Goal: Task Accomplishment & Management: Complete application form

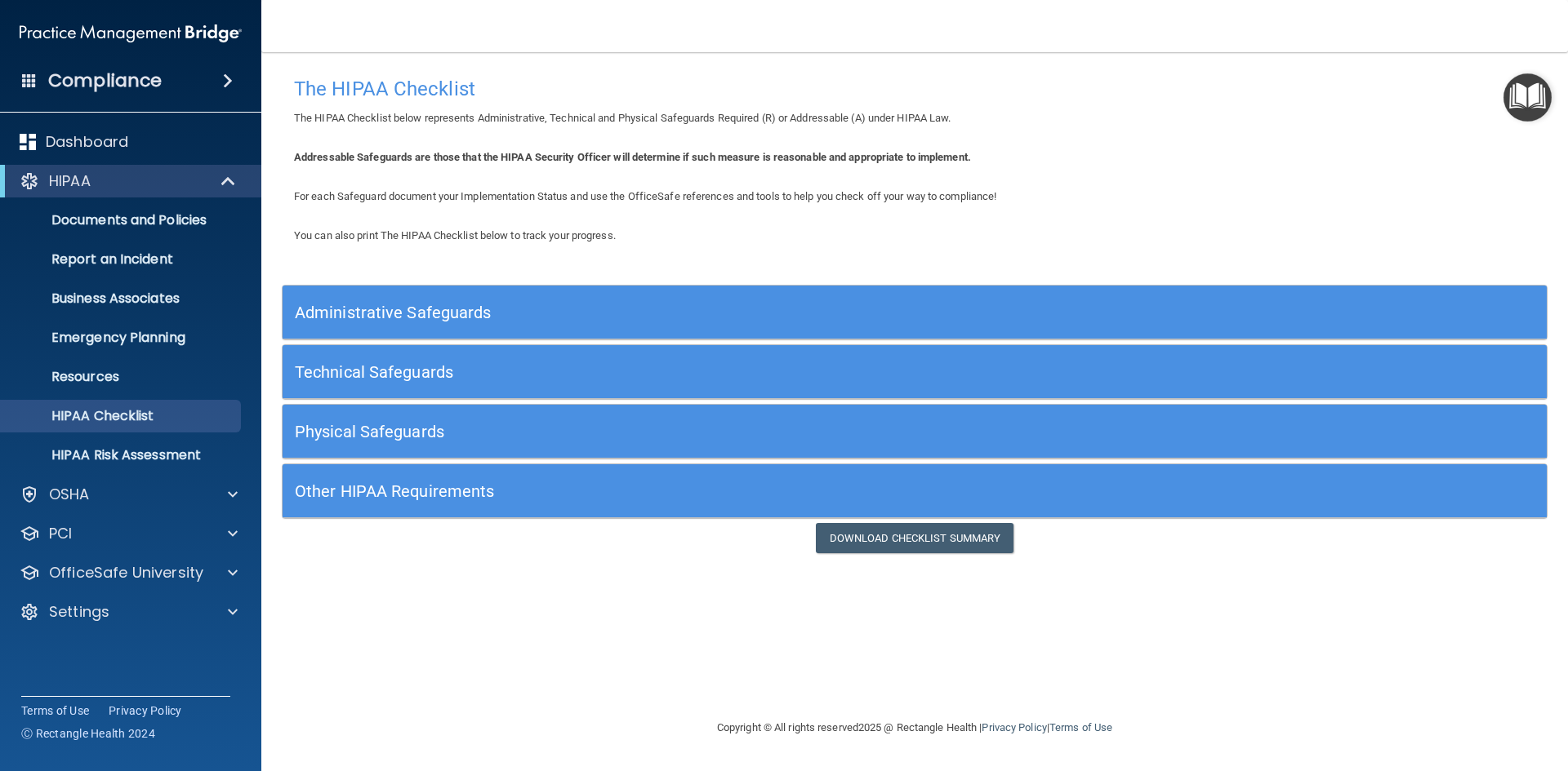
click at [506, 302] on div "Administrative Safeguards" at bounding box center [756, 312] width 948 height 37
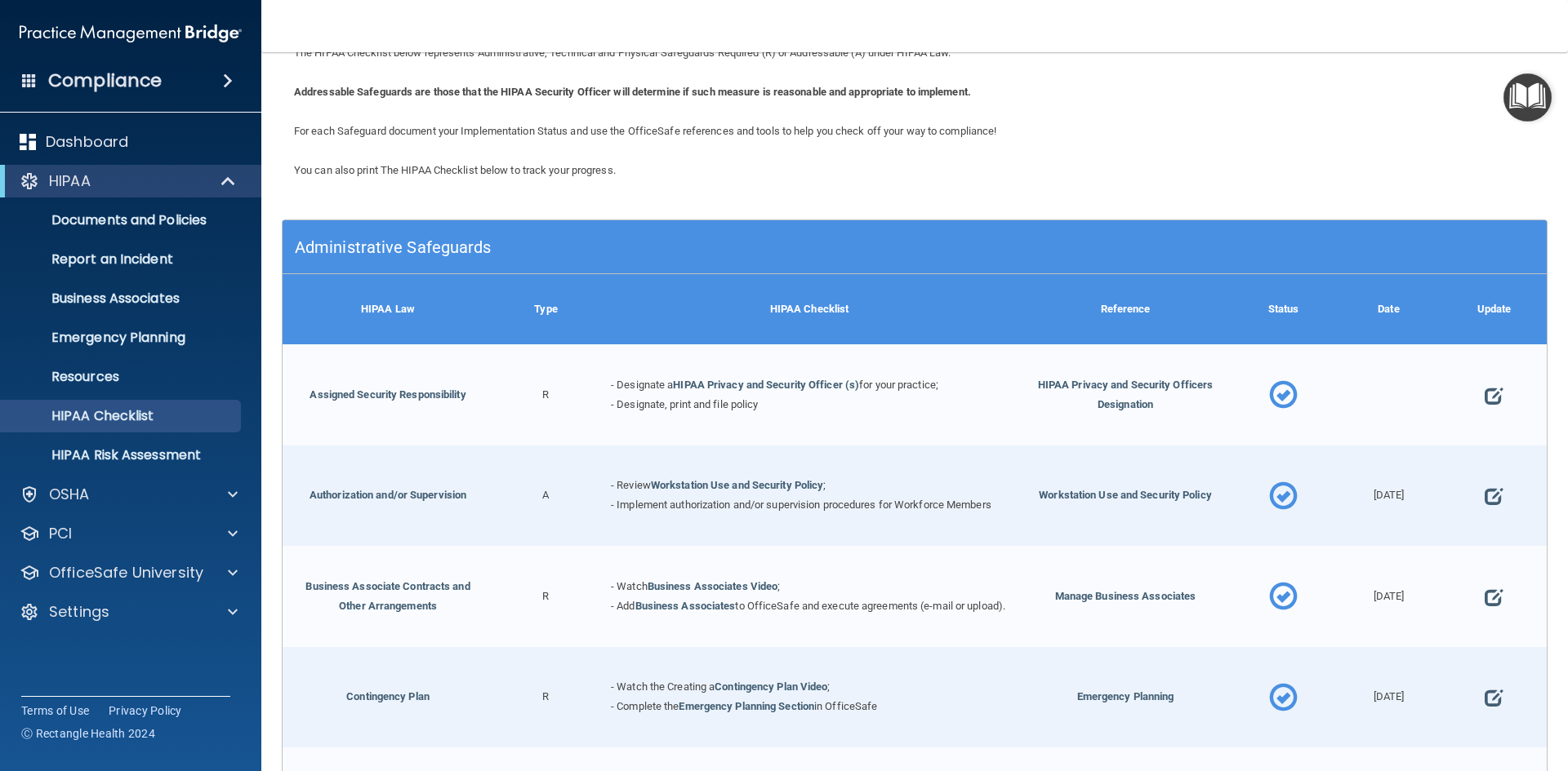
scroll to position [163, 0]
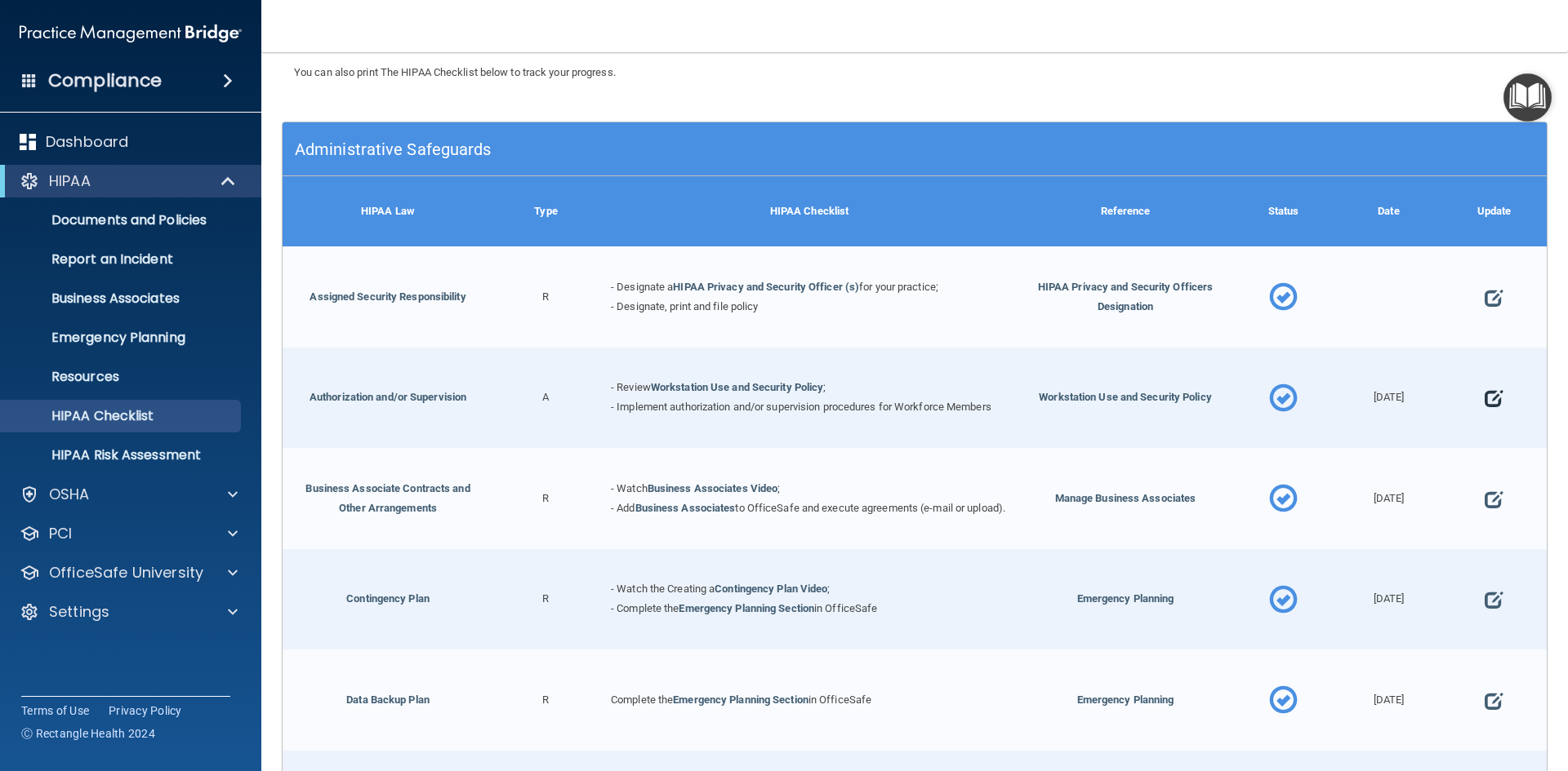
click at [1485, 399] on span at bounding box center [1493, 398] width 18 height 51
select select "completed"
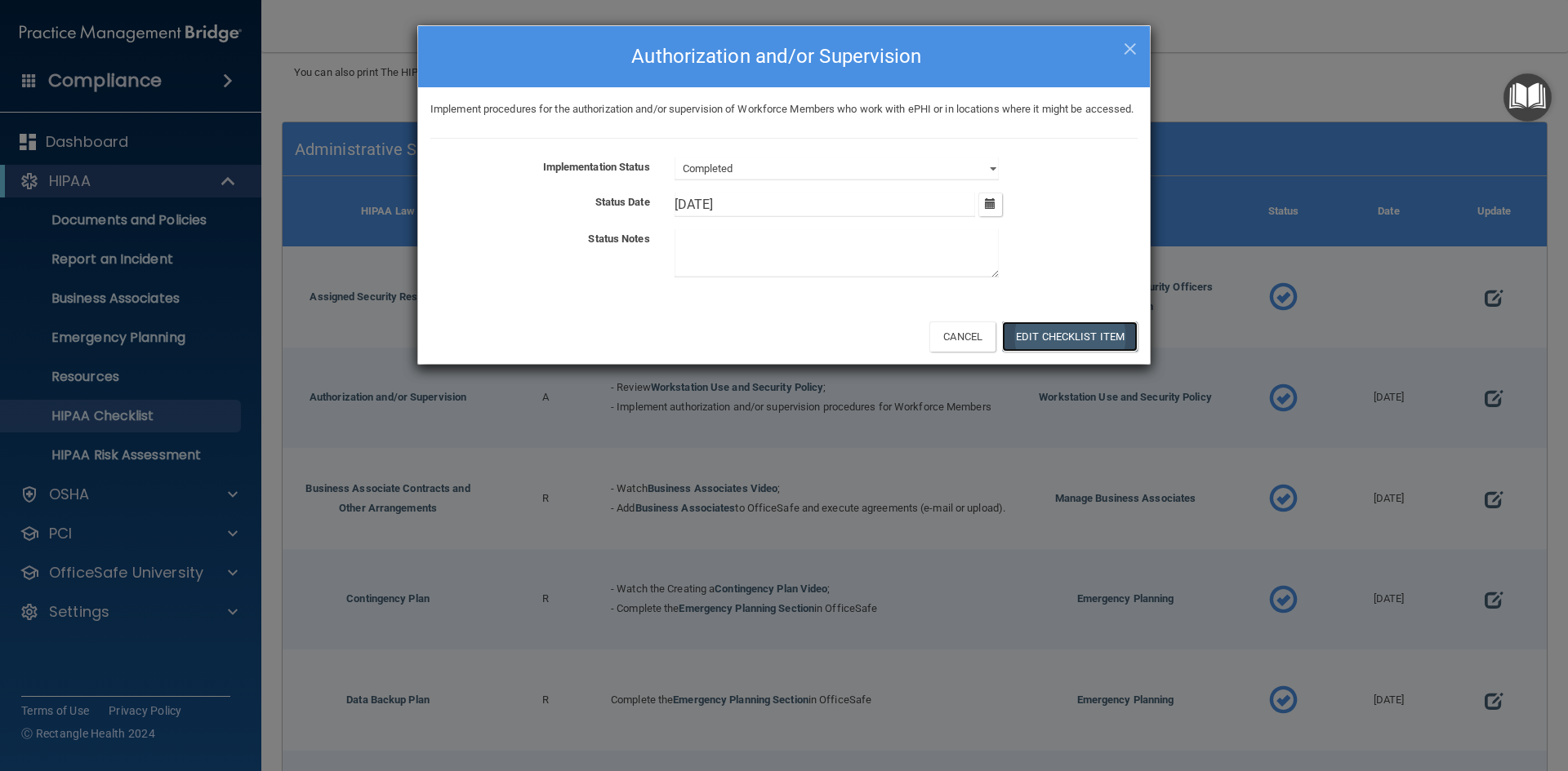
click at [1096, 352] on button "Edit Checklist Item" at bounding box center [1070, 337] width 135 height 30
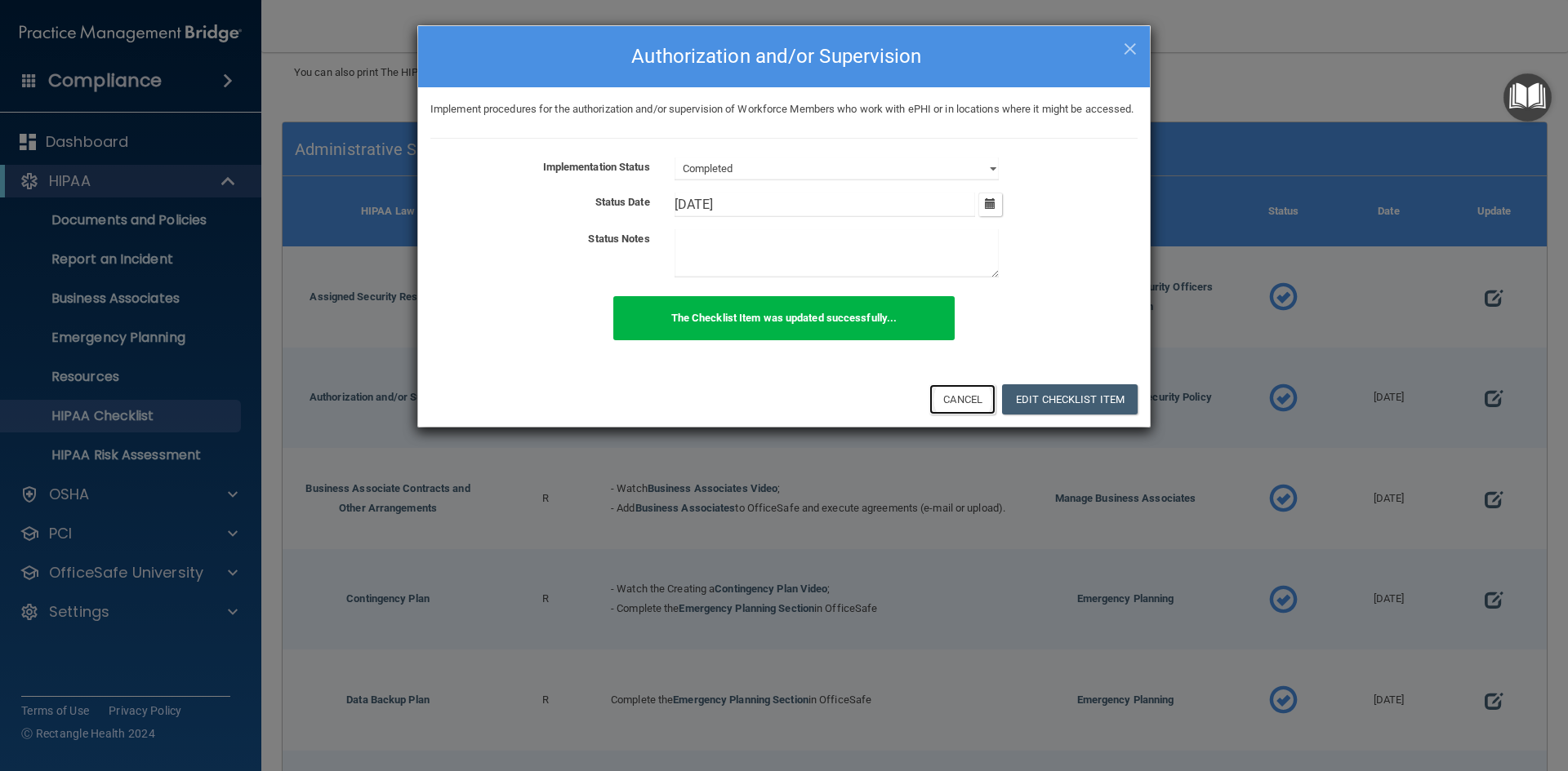
click at [970, 414] on button "Cancel" at bounding box center [962, 399] width 66 height 30
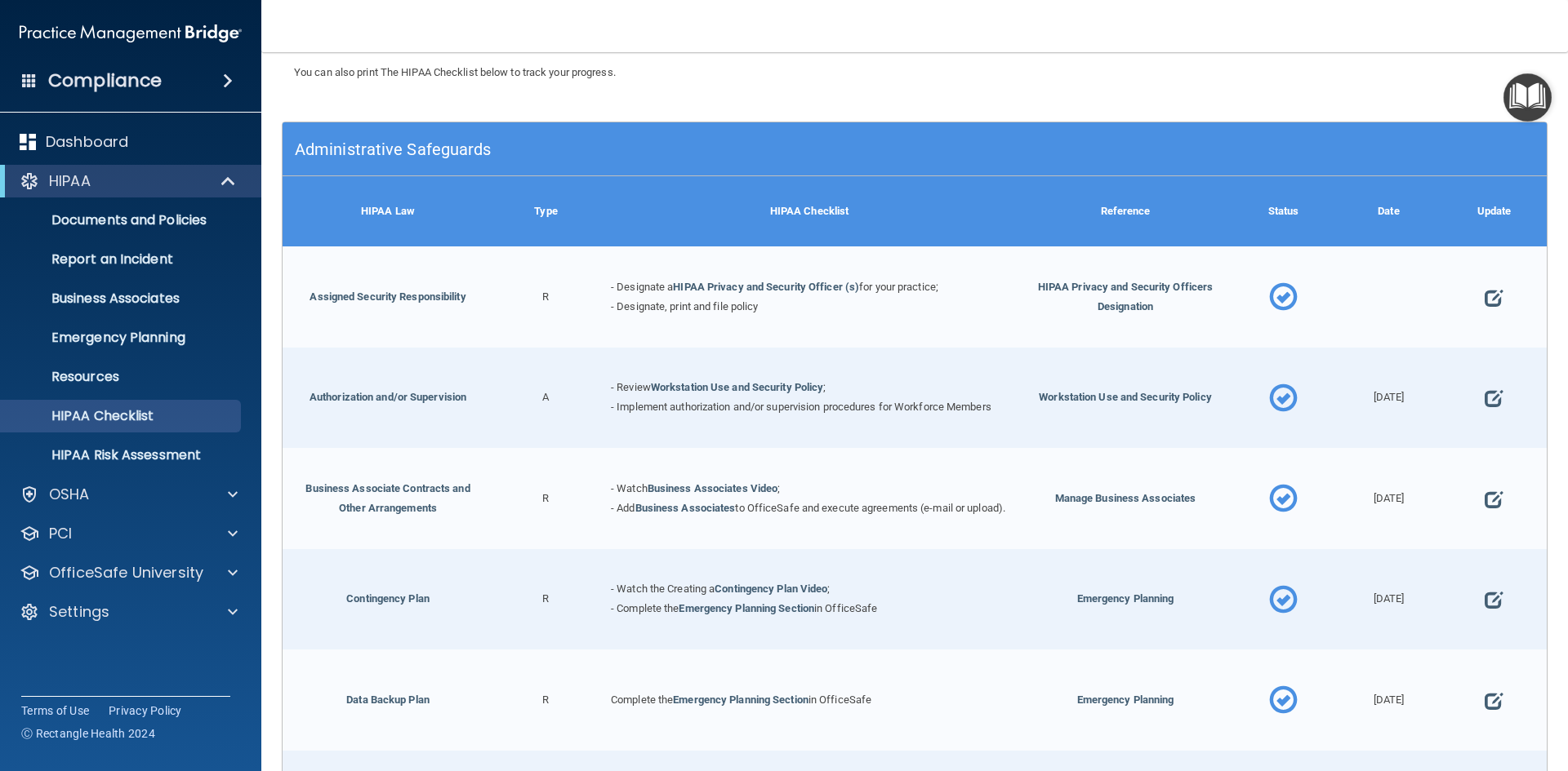
click at [1370, 396] on div "[DATE]" at bounding box center [1388, 398] width 105 height 101
click at [1484, 297] on span at bounding box center [1493, 297] width 18 height 51
select select "completed"
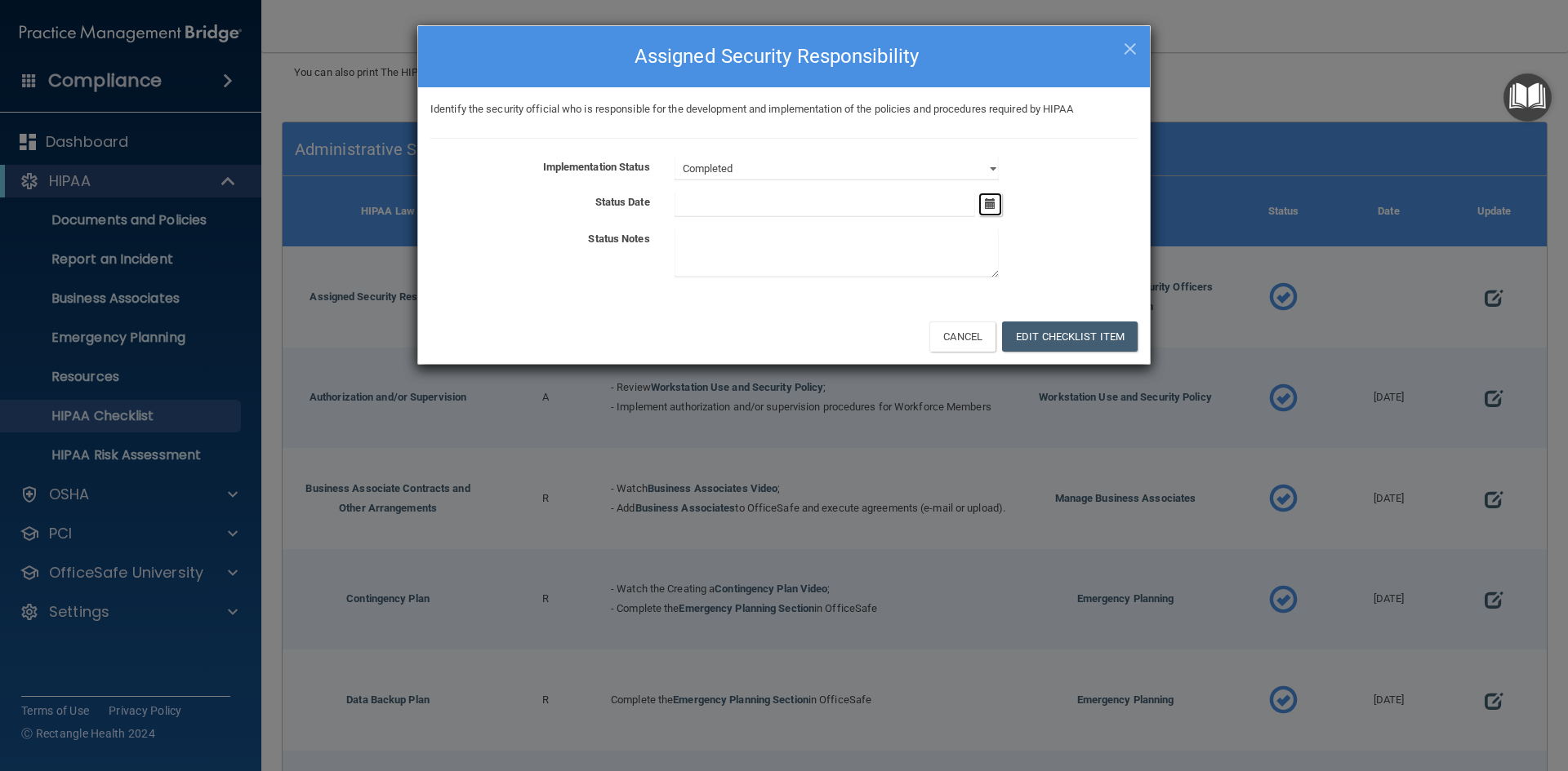
click at [985, 202] on icon "button" at bounding box center [990, 203] width 11 height 11
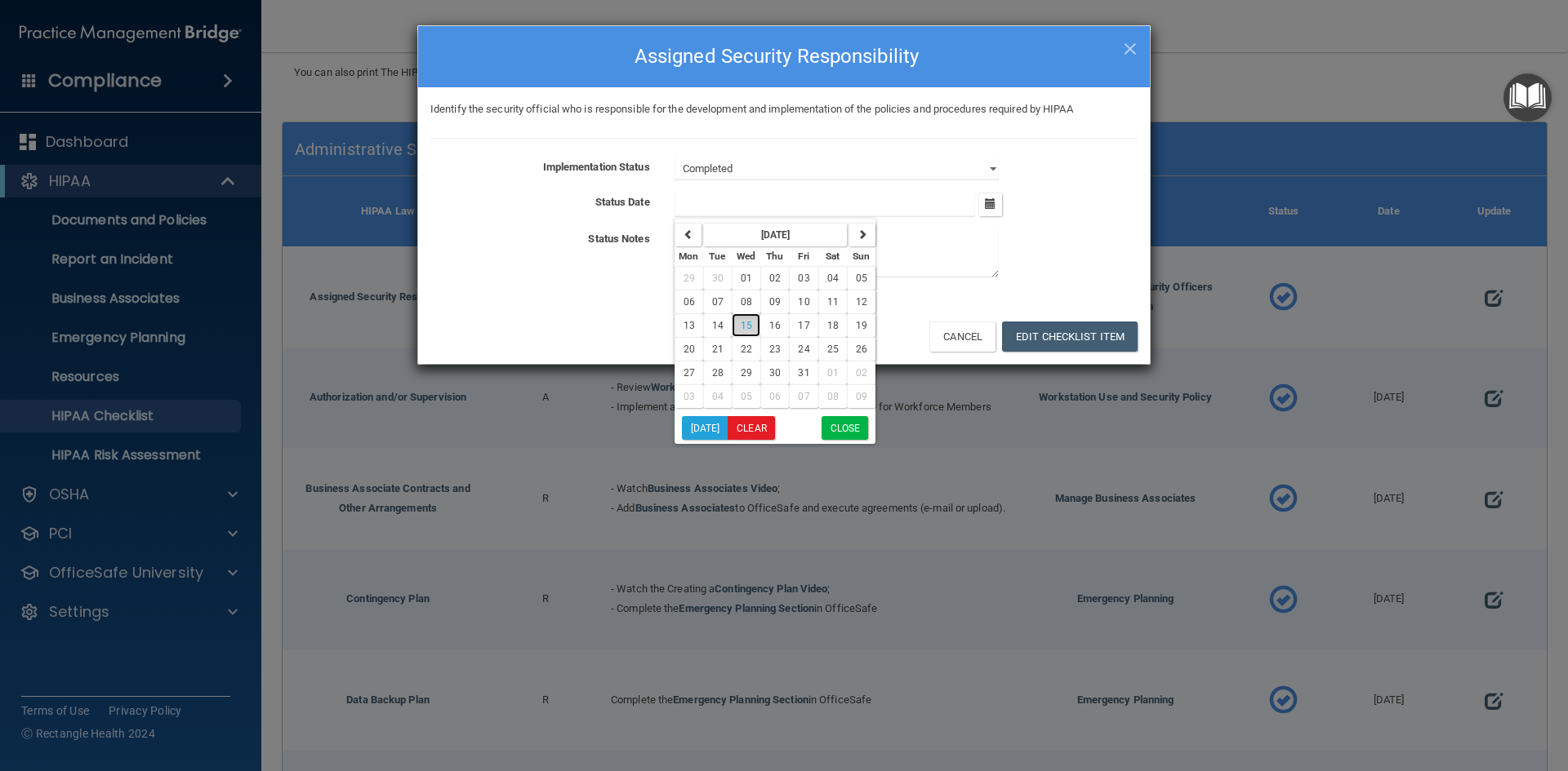
click at [752, 322] on button "15" at bounding box center [746, 325] width 28 height 23
type input "[DATE]"
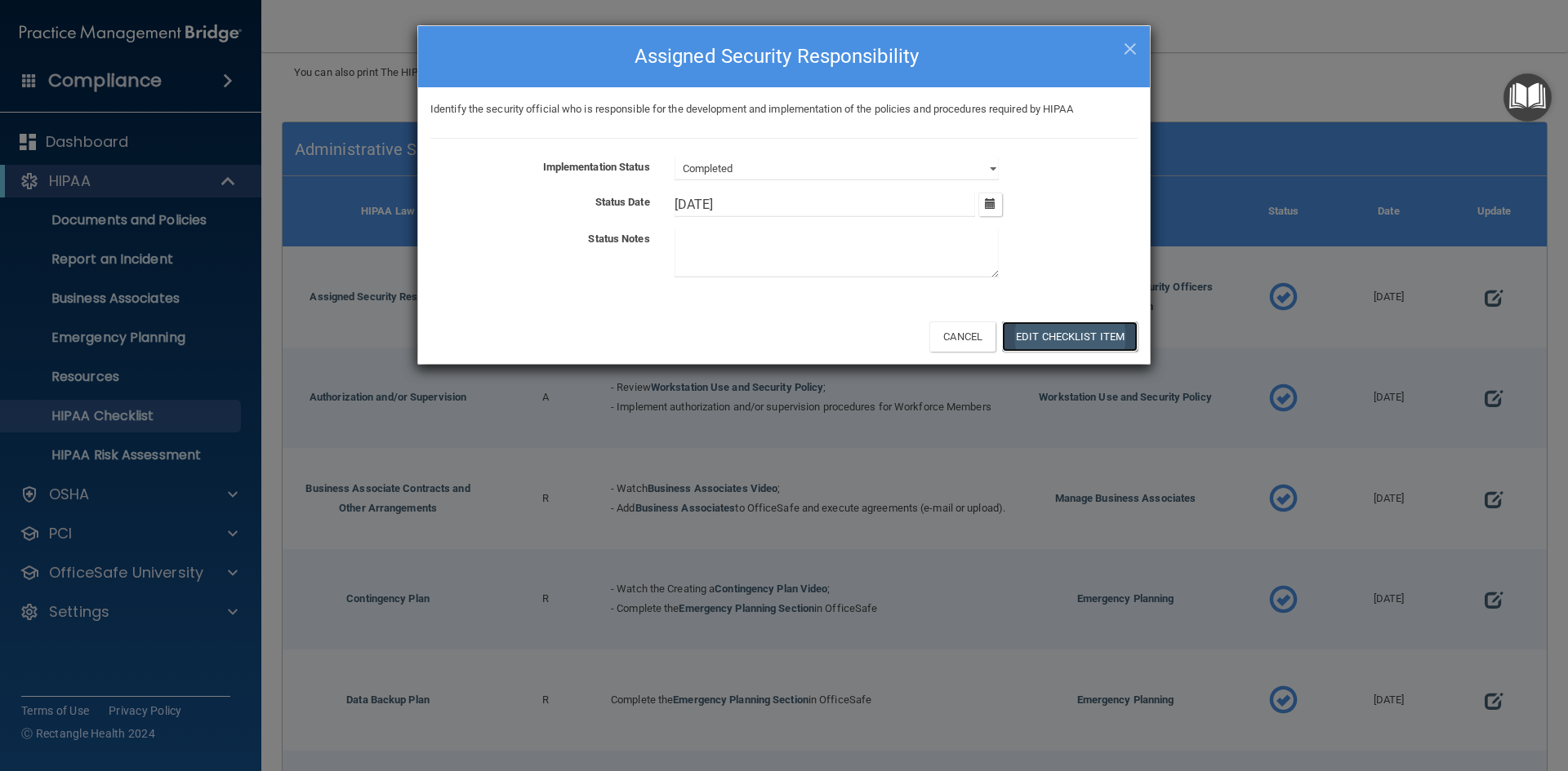
click at [1091, 329] on button "Edit Checklist Item" at bounding box center [1070, 337] width 135 height 30
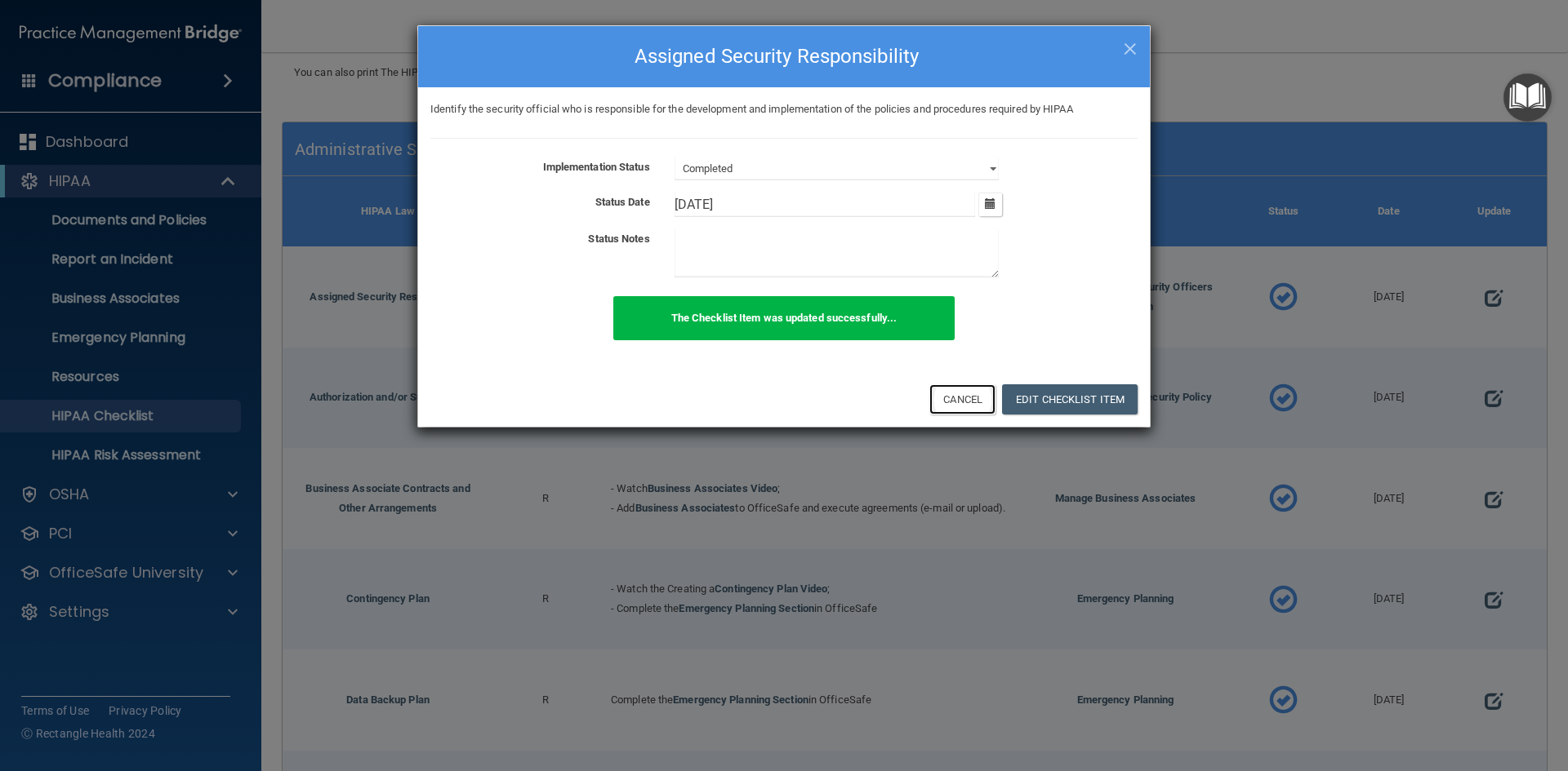
click at [973, 398] on button "Cancel" at bounding box center [962, 399] width 66 height 30
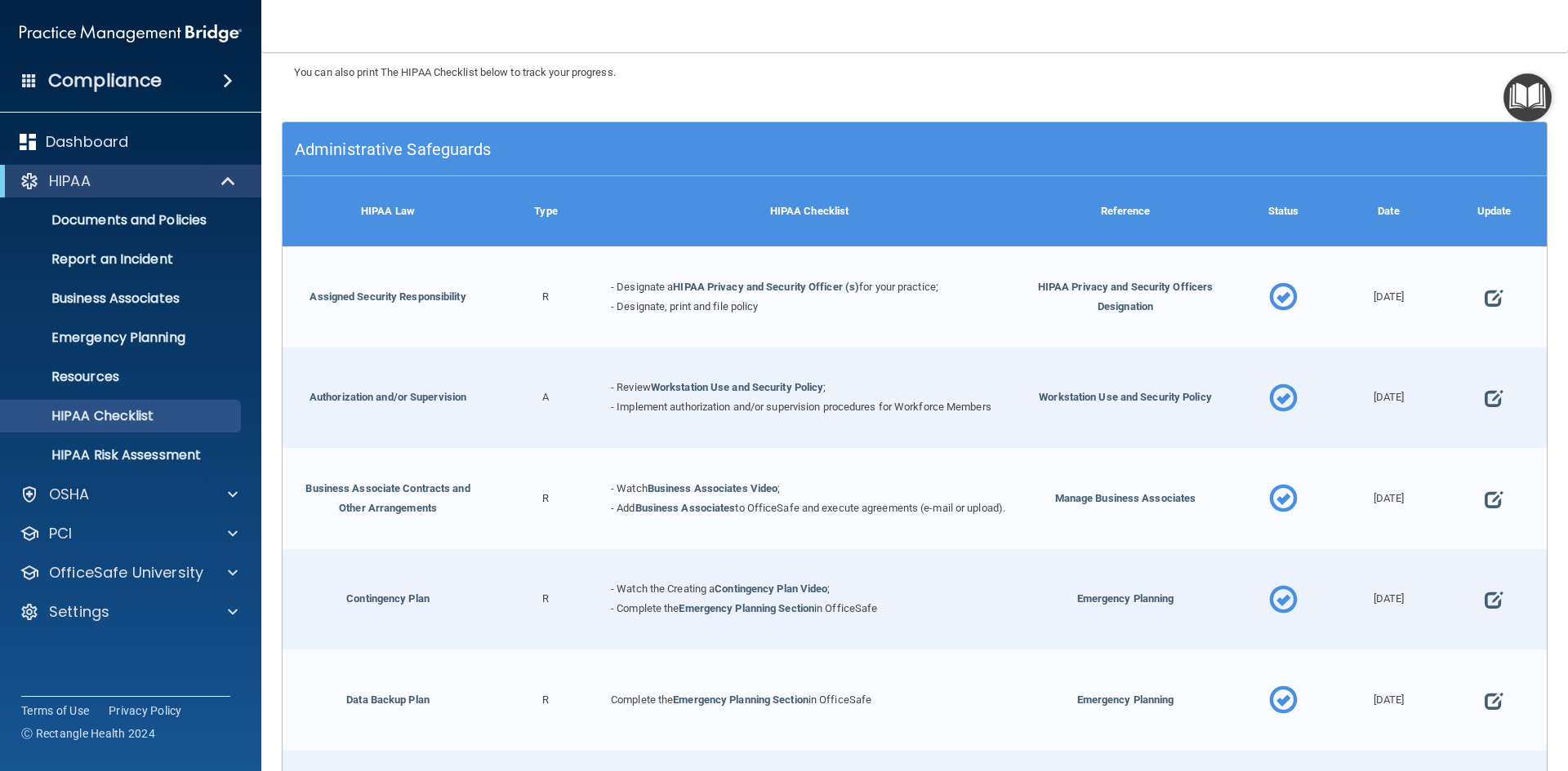
click at [1481, 211] on div "Update" at bounding box center [1494, 211] width 105 height 70
click at [1535, 94] on img "Open Resource Center" at bounding box center [1528, 98] width 48 height 48
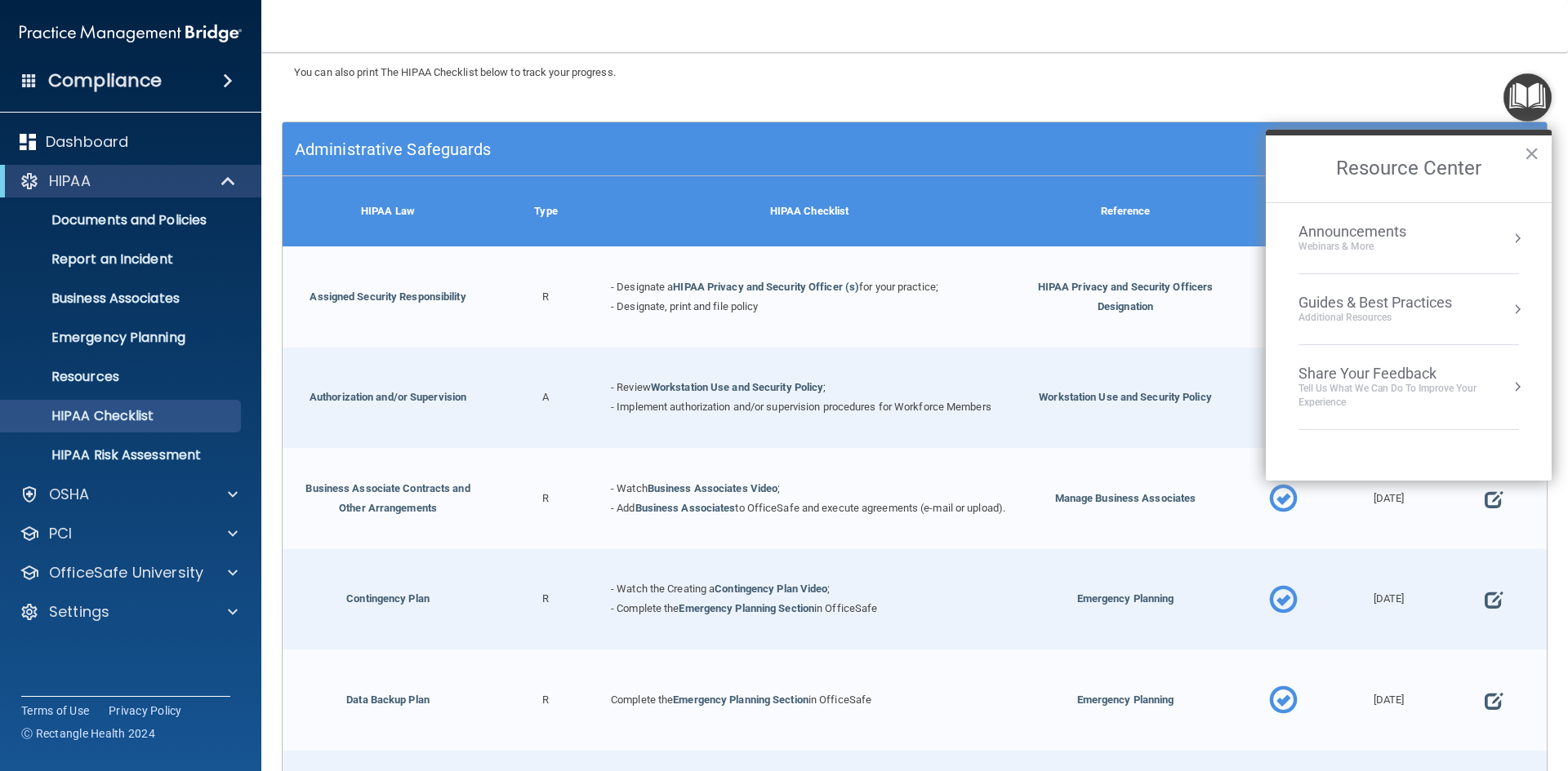
click at [1526, 155] on button "×" at bounding box center [1531, 153] width 16 height 26
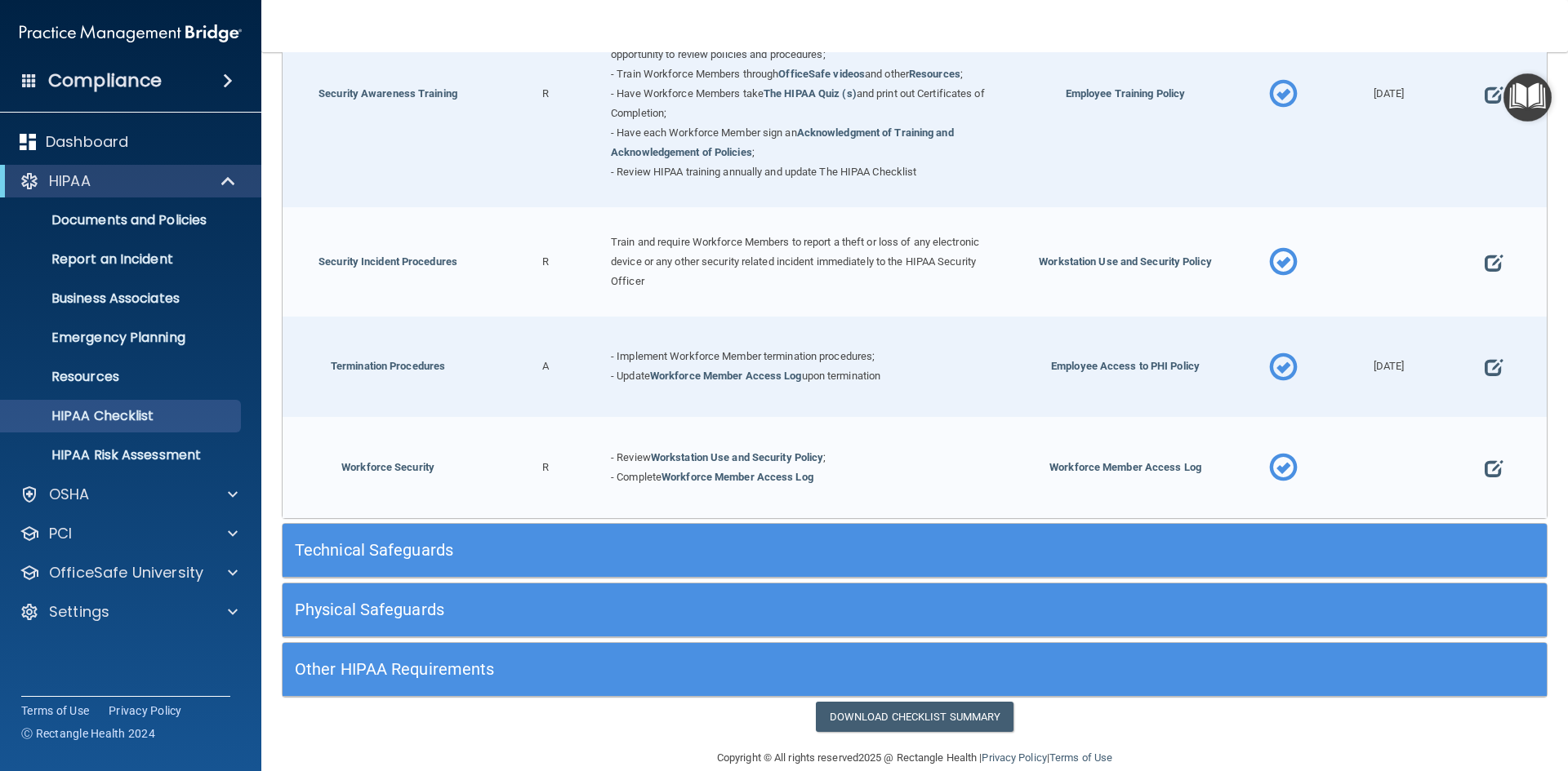
scroll to position [1550, 0]
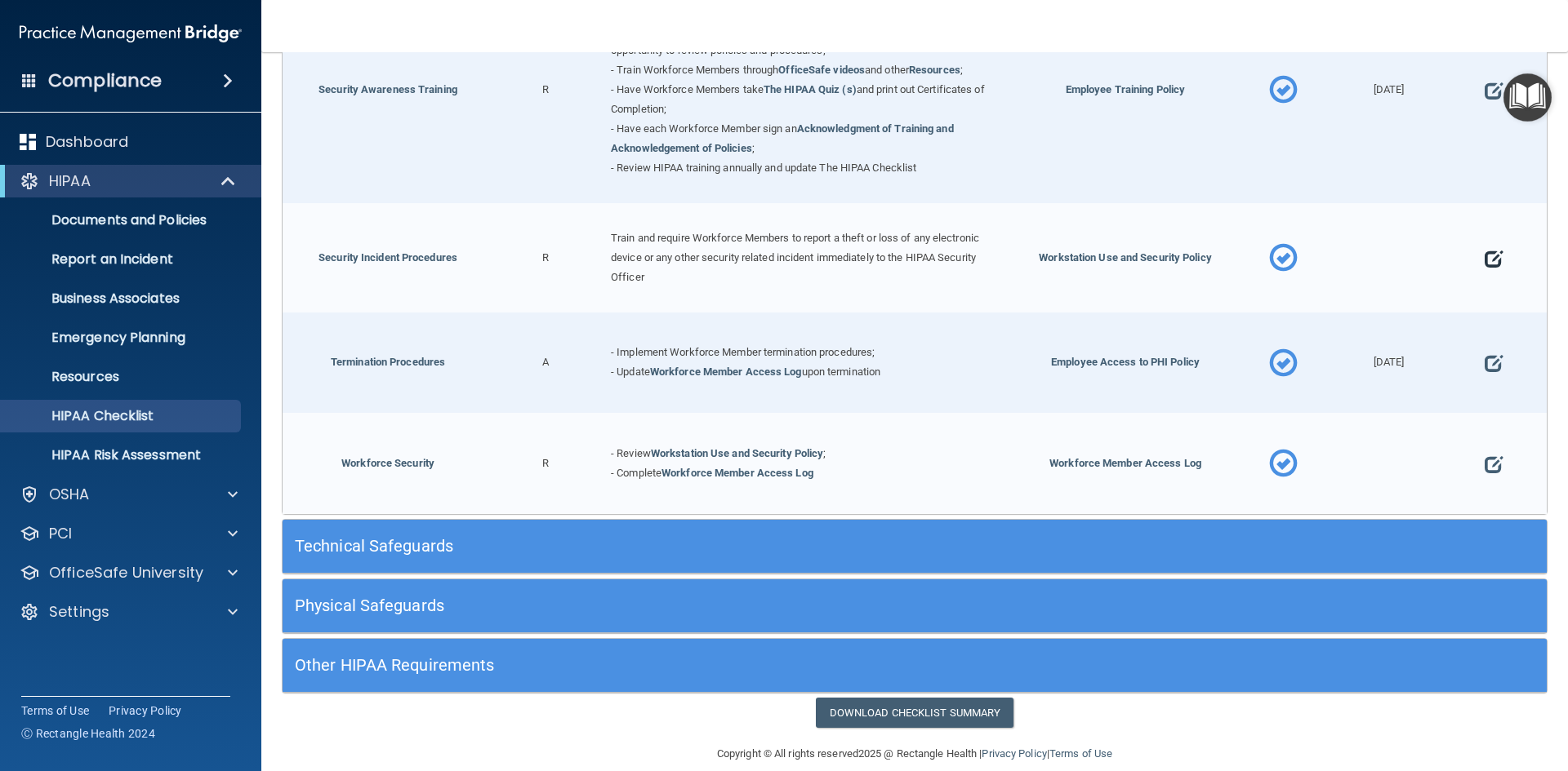
click at [1484, 263] on span at bounding box center [1493, 258] width 18 height 51
select select "completed"
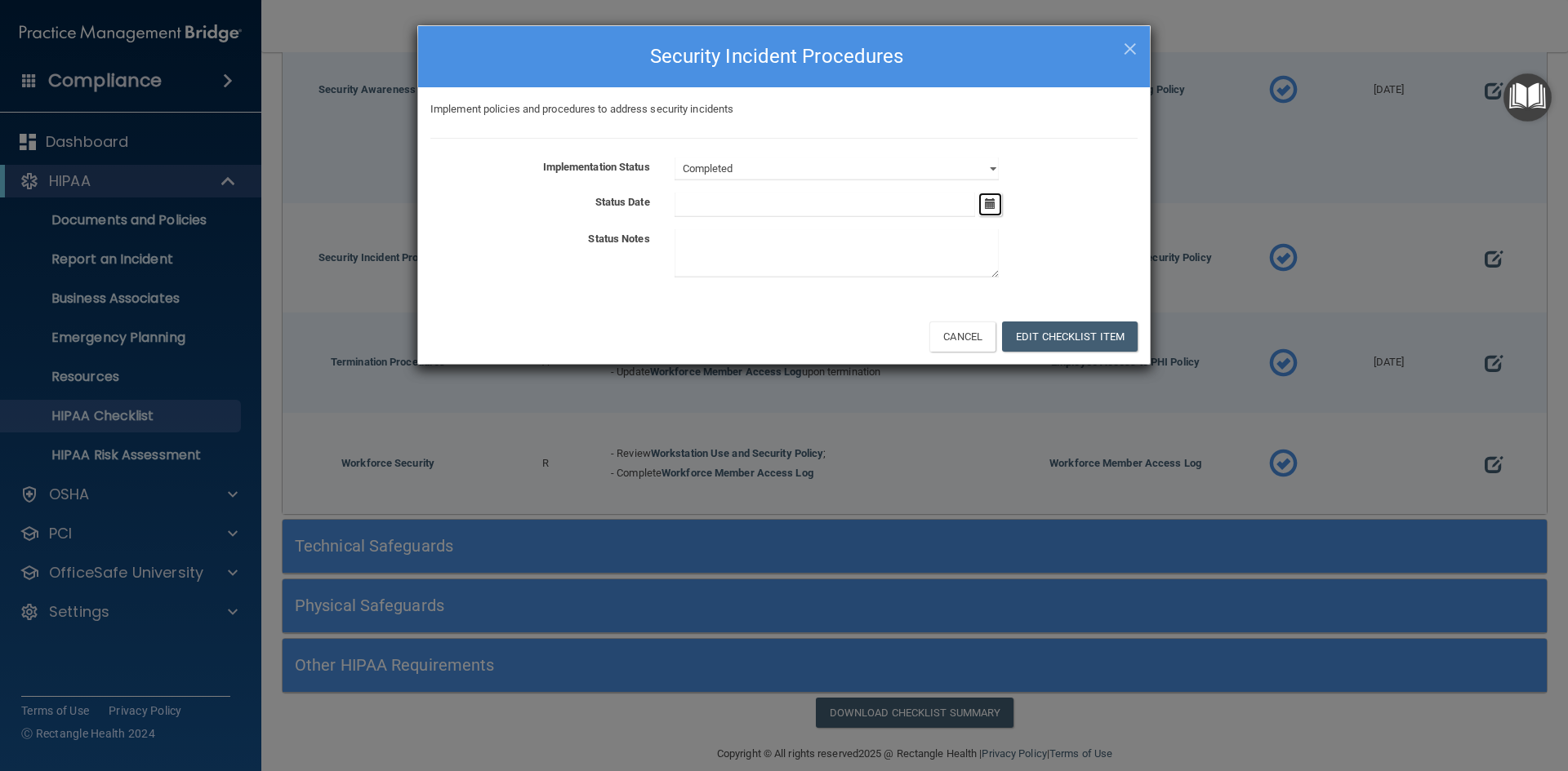
click at [990, 206] on icon "button" at bounding box center [990, 203] width 11 height 11
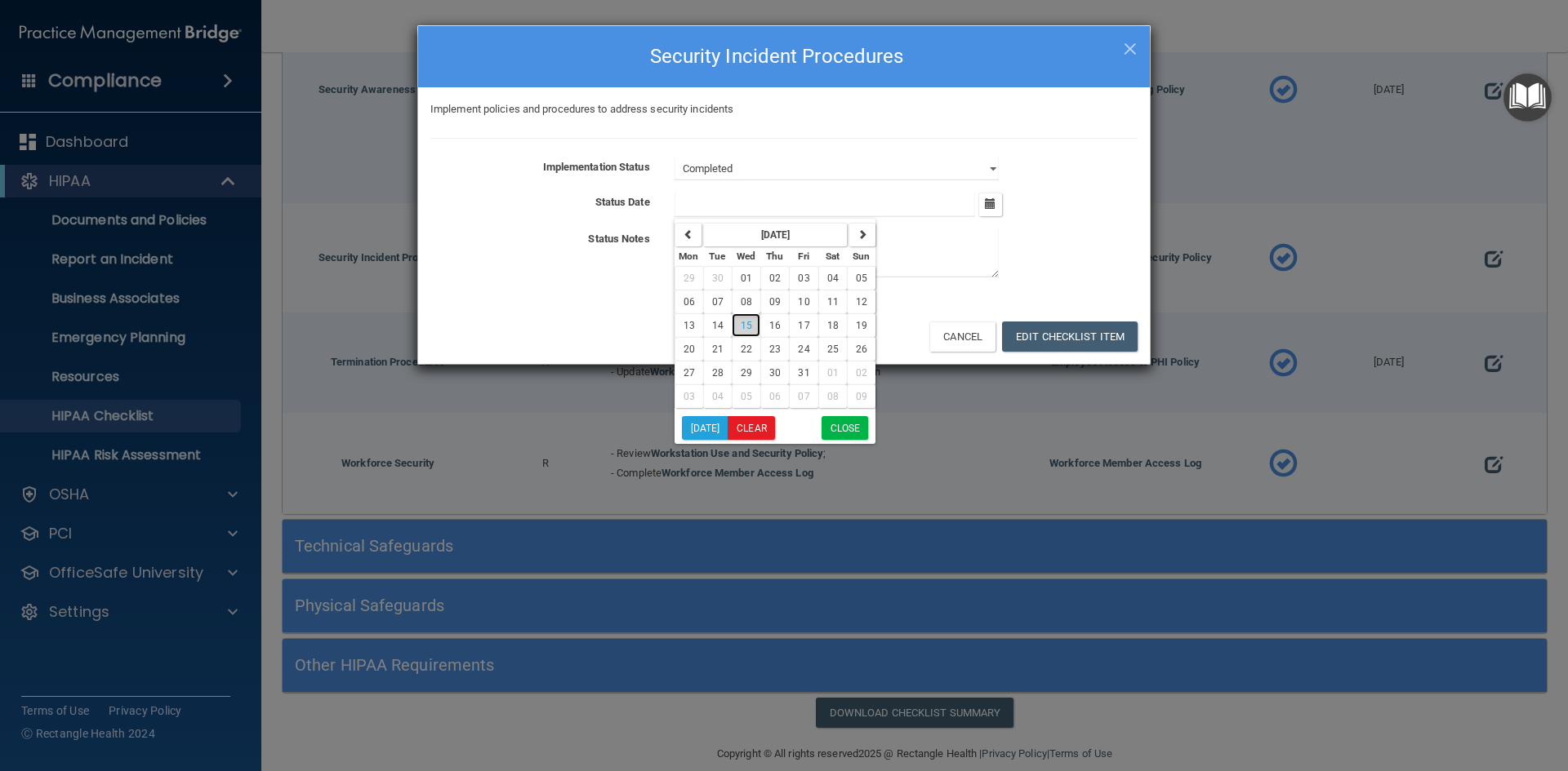
click at [743, 324] on span "15" at bounding box center [746, 326] width 12 height 12
type input "[DATE]"
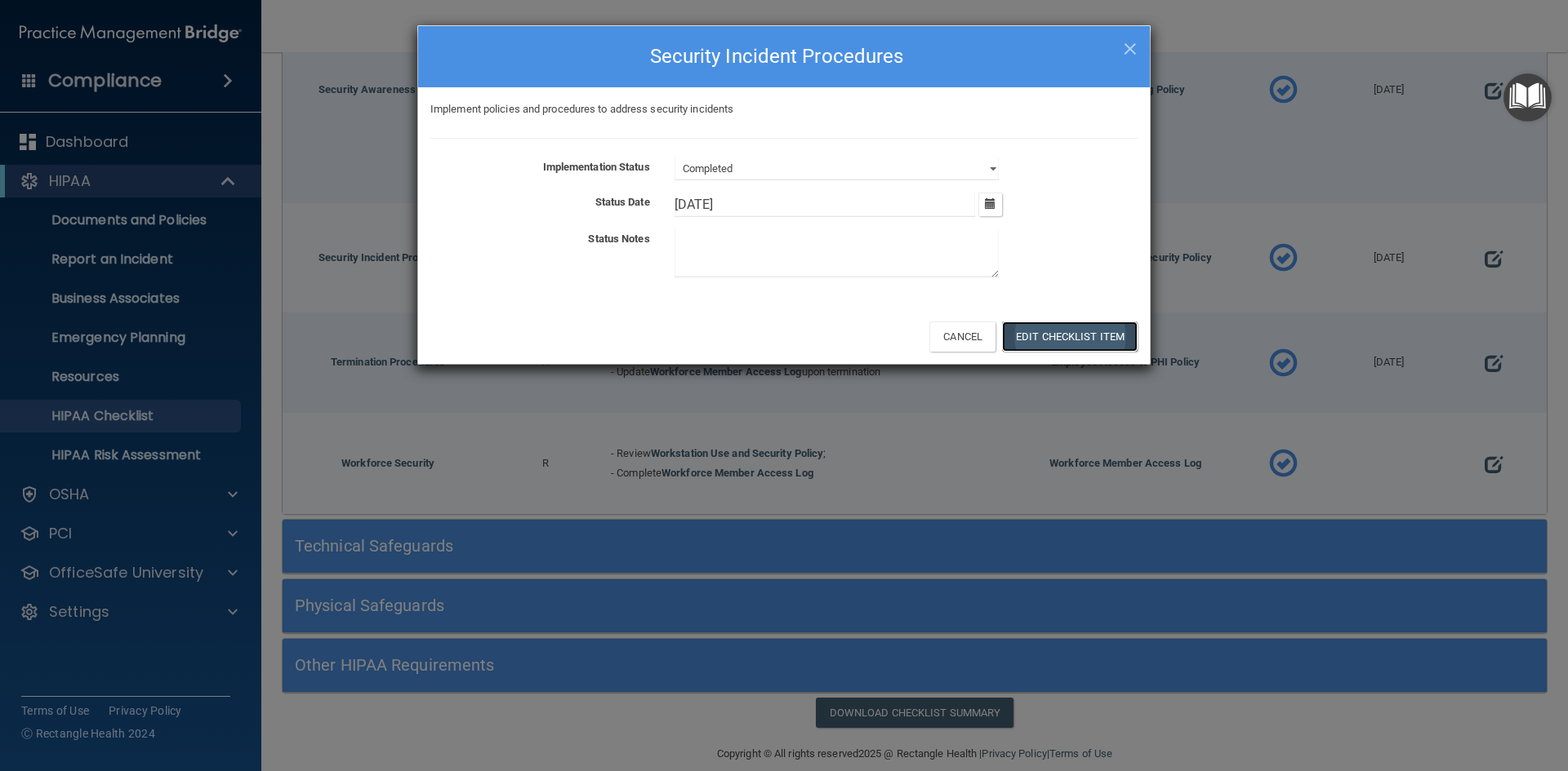
click at [1089, 333] on button "Edit Checklist Item" at bounding box center [1070, 337] width 135 height 30
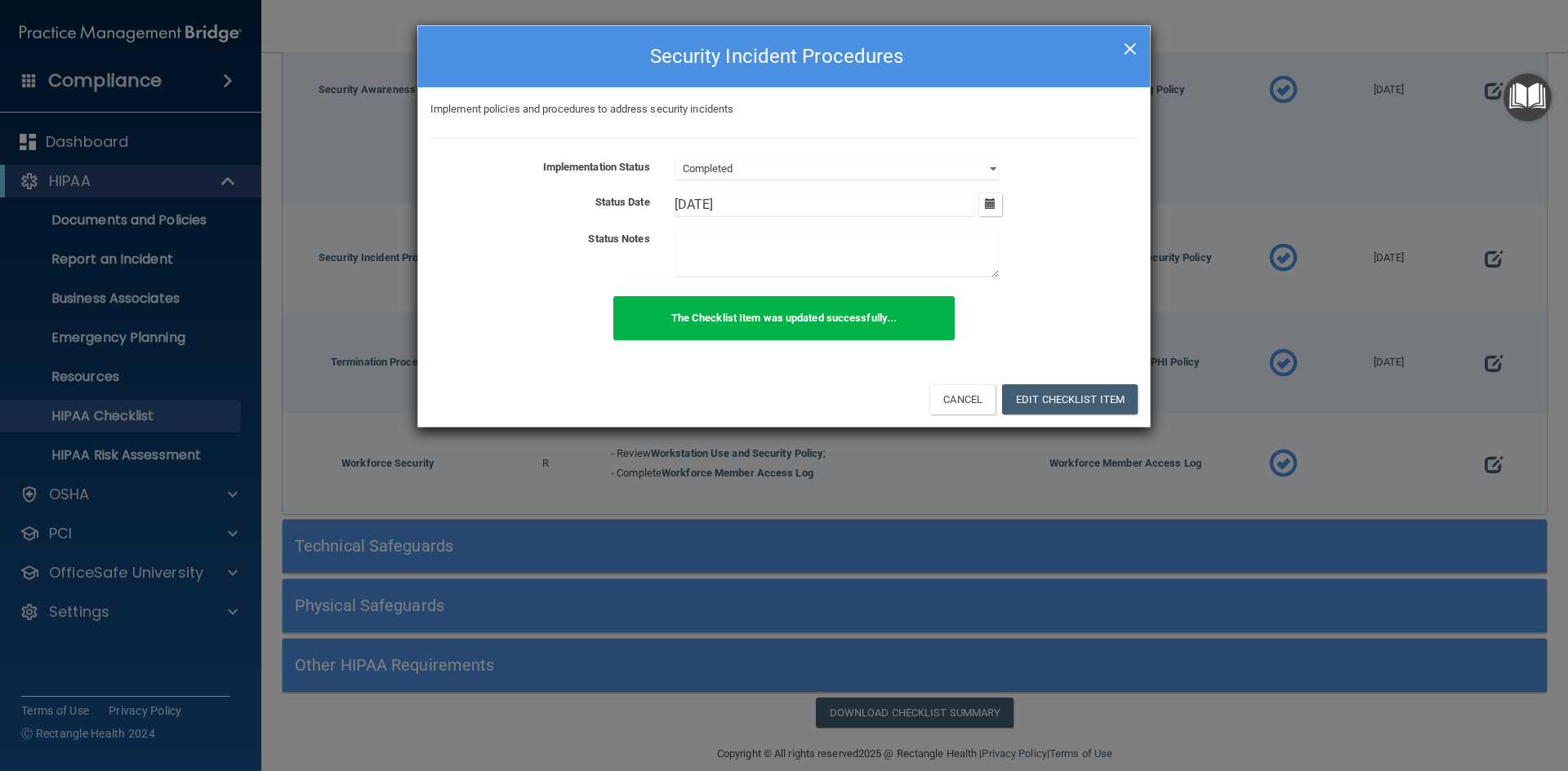
click at [1131, 49] on span "×" at bounding box center [1130, 46] width 15 height 33
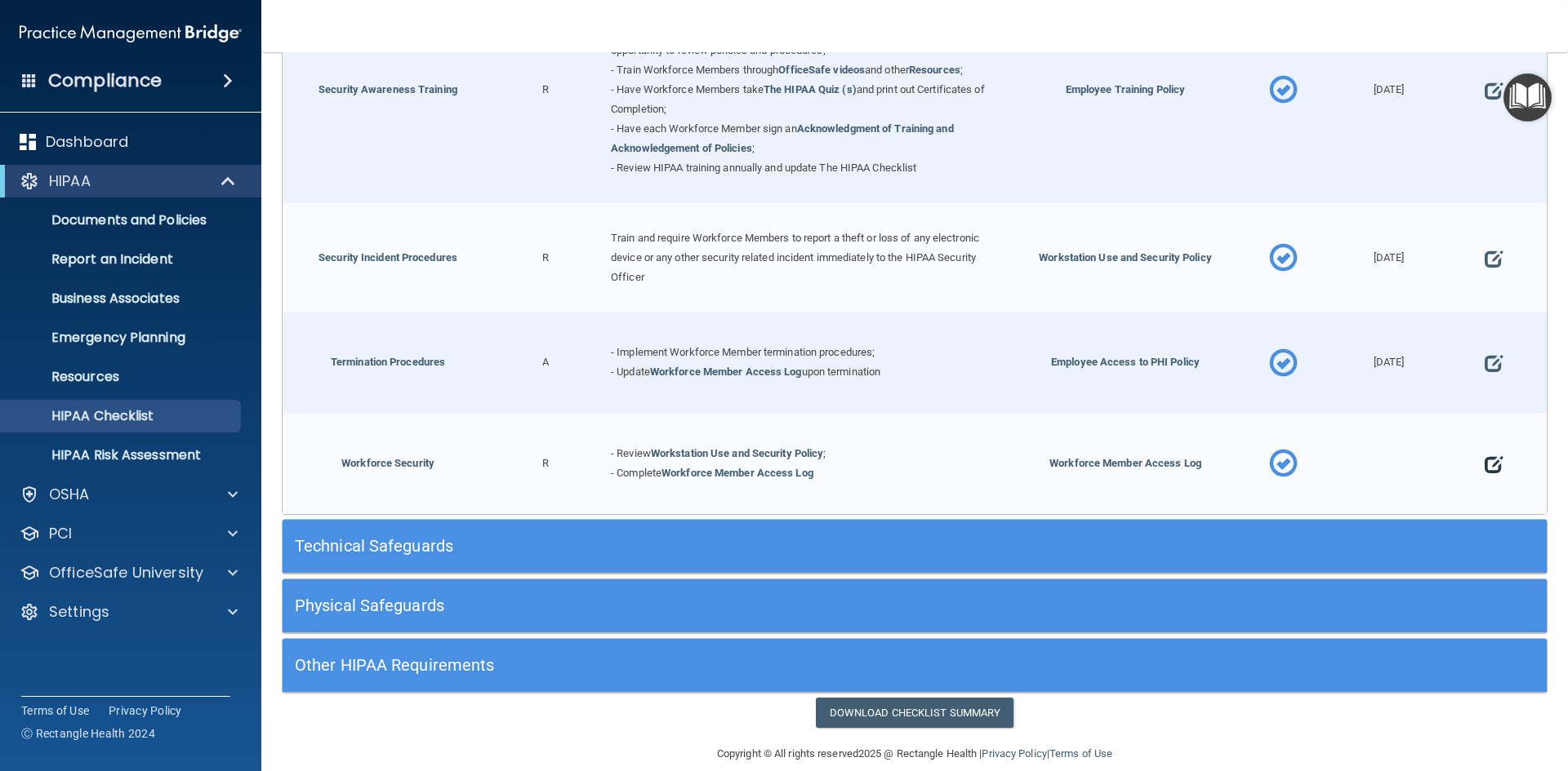
click at [1484, 474] on span at bounding box center [1493, 464] width 18 height 51
select select "completed"
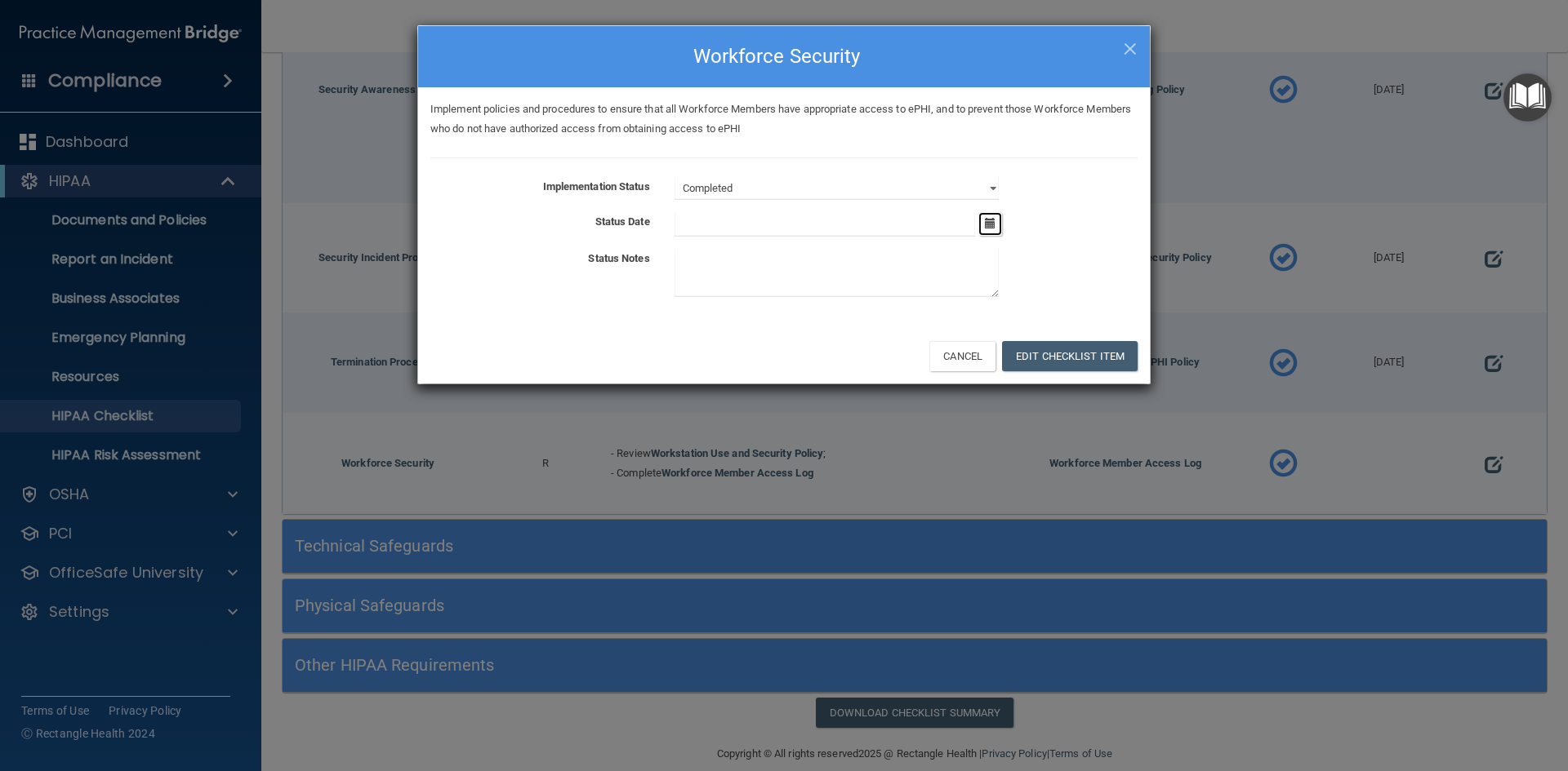
click at [990, 220] on icon "button" at bounding box center [990, 223] width 11 height 11
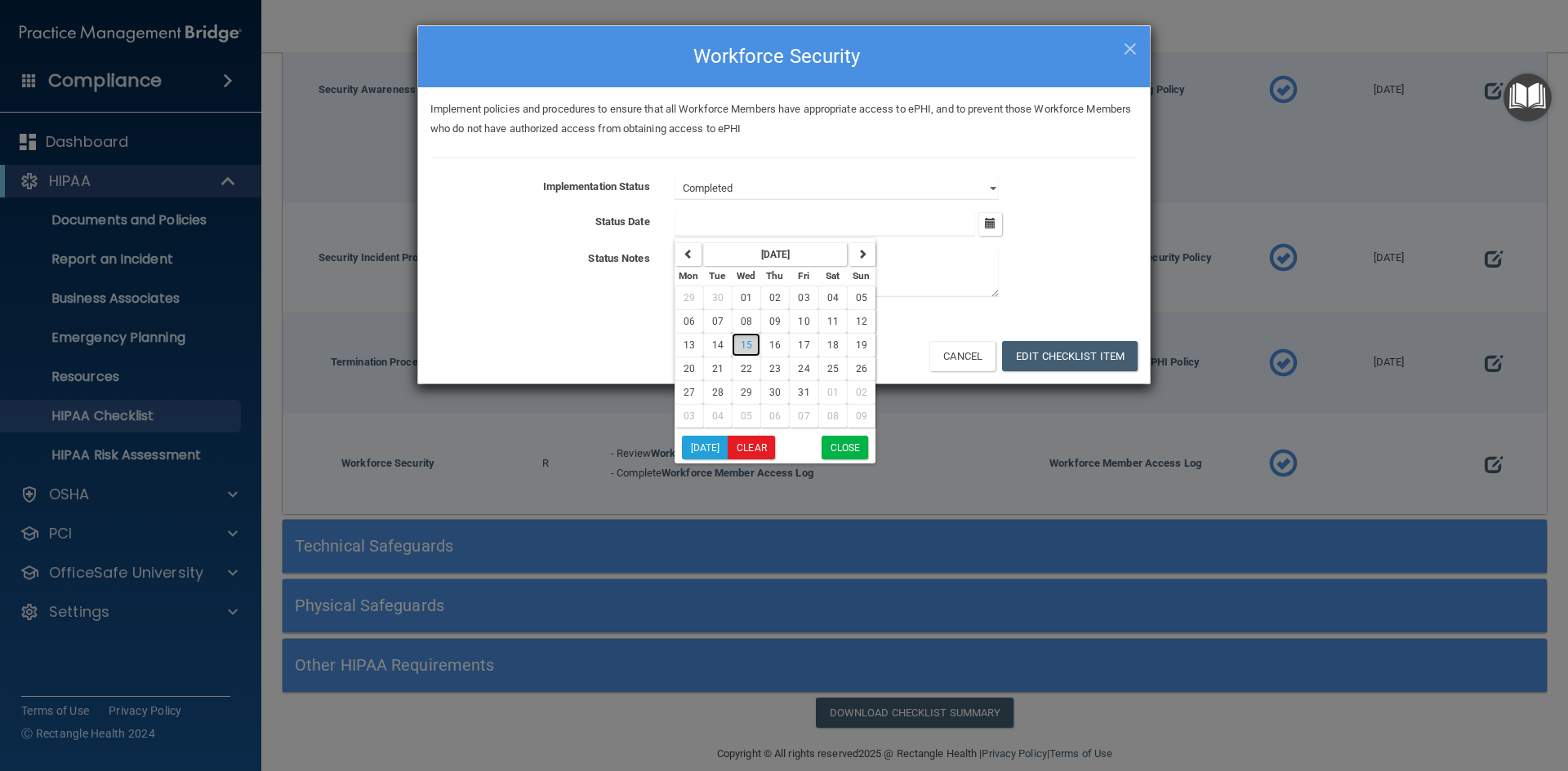
click at [746, 342] on span "15" at bounding box center [746, 345] width 12 height 12
type input "[DATE]"
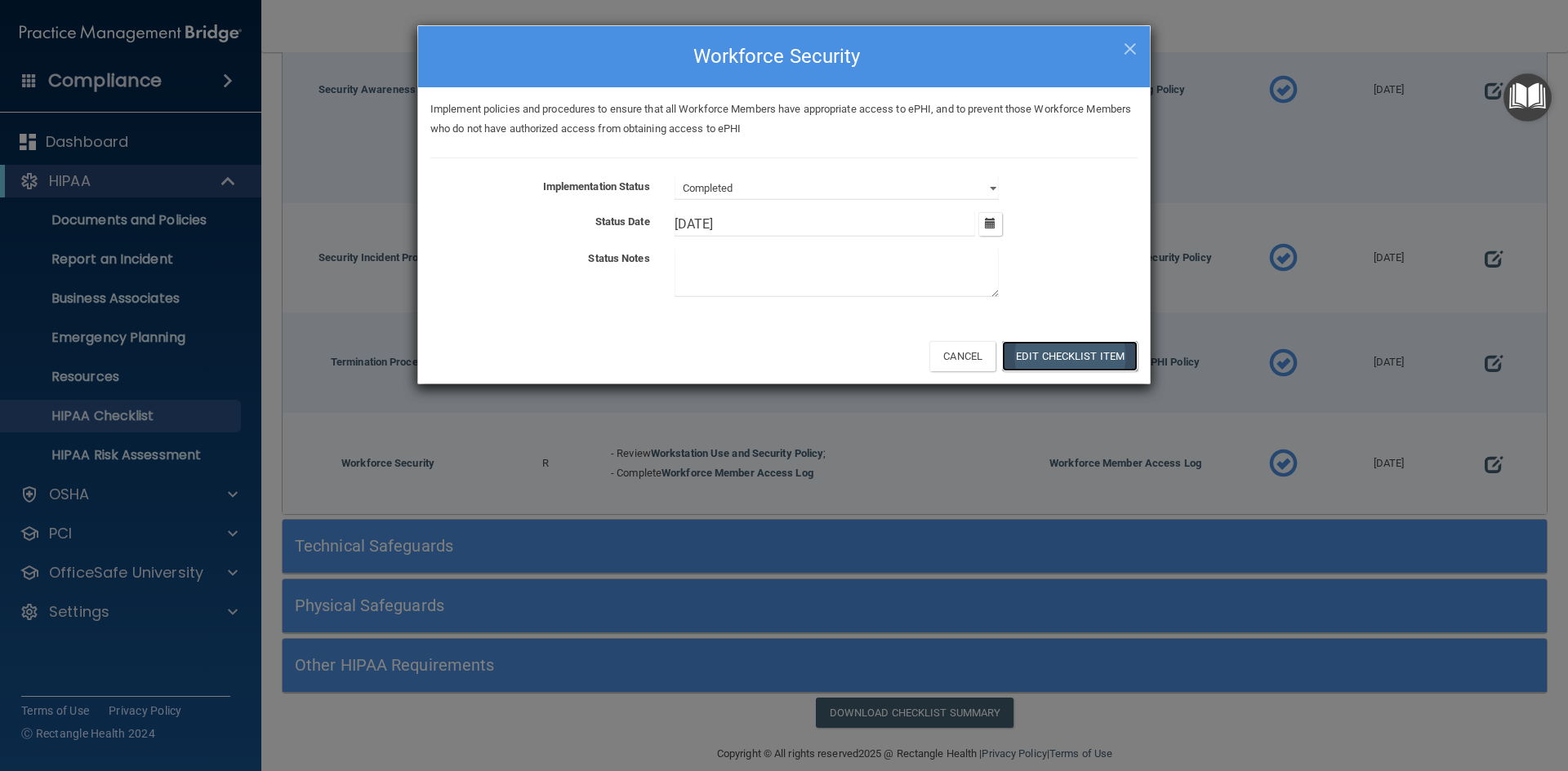
click at [1069, 349] on button "Edit Checklist Item" at bounding box center [1070, 356] width 135 height 30
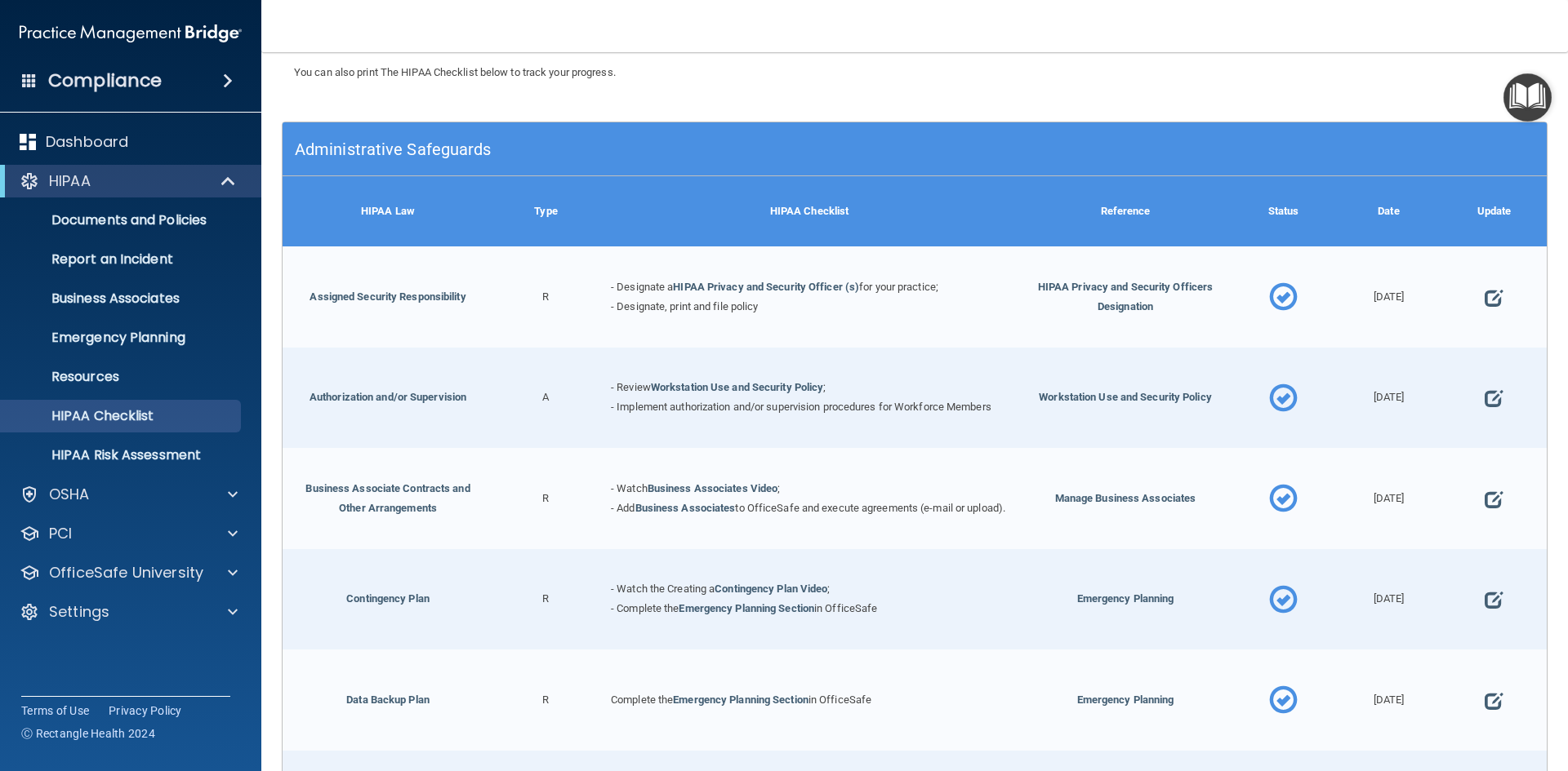
scroll to position [0, 0]
